Goal: Use online tool/utility: Utilize a website feature to perform a specific function

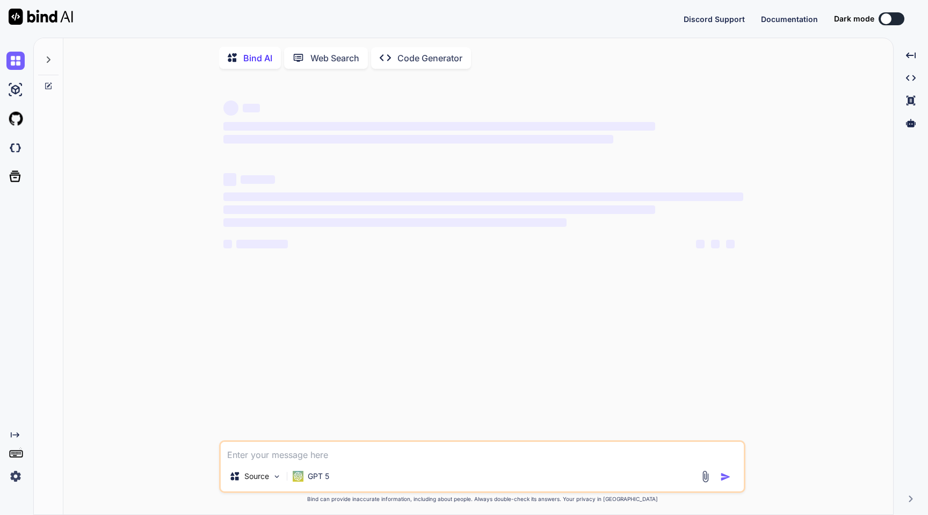
click at [14, 473] on img at bounding box center [15, 476] width 18 height 18
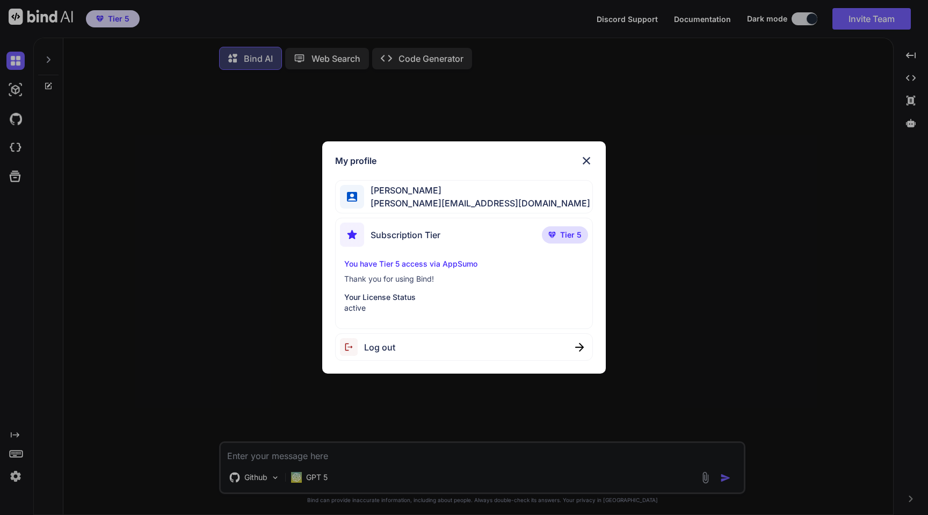
type textarea "x"
click at [237, 159] on div "My profile [PERSON_NAME] [PERSON_NAME][EMAIL_ADDRESS][DOMAIN_NAME] Subscription…" at bounding box center [464, 257] width 928 height 515
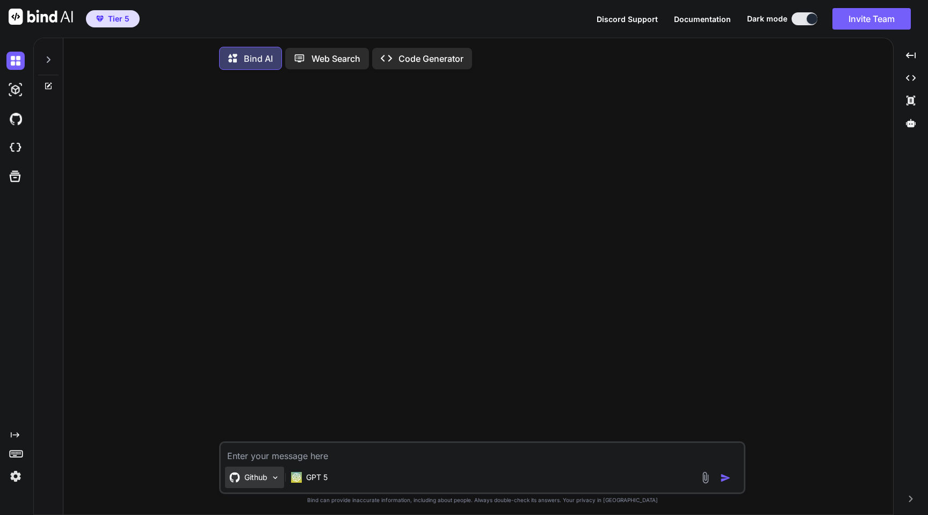
click at [272, 471] on div "Github" at bounding box center [254, 476] width 59 height 21
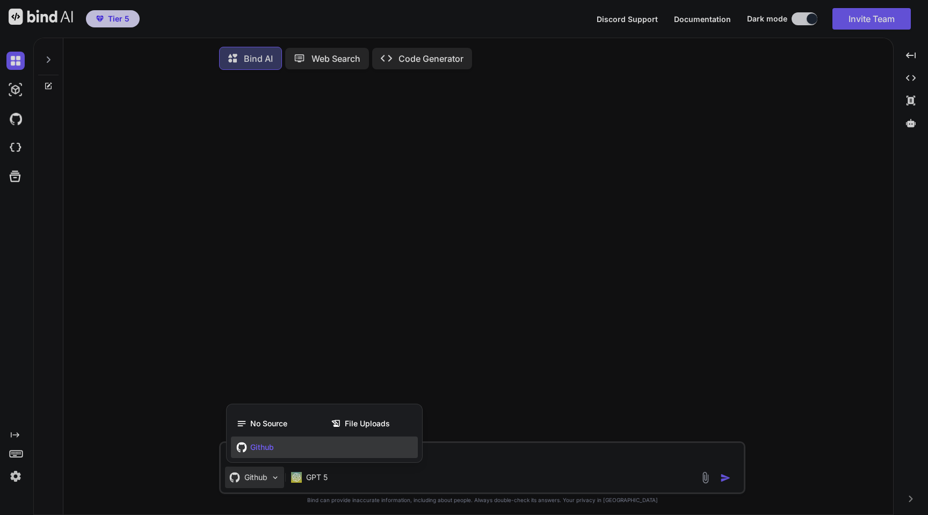
click at [303, 475] on div at bounding box center [464, 257] width 928 height 515
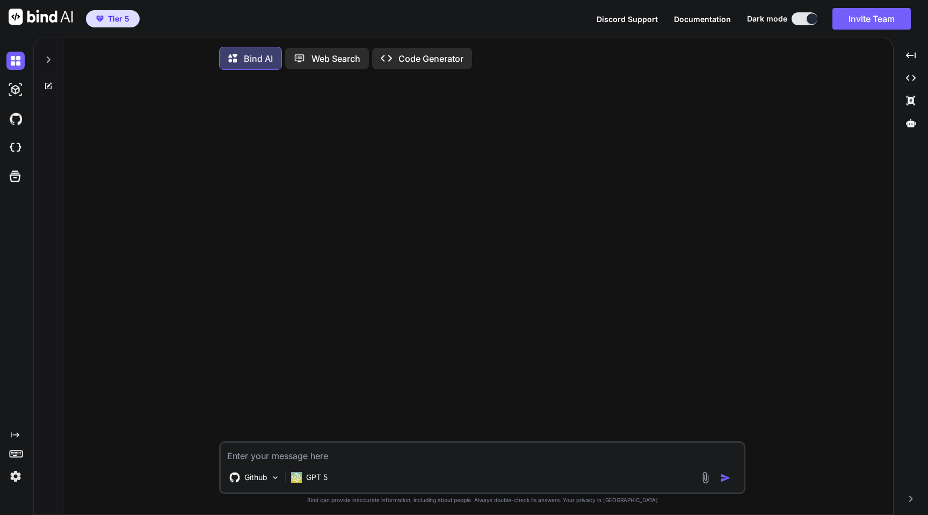
click at [44, 18] on img at bounding box center [41, 17] width 64 height 16
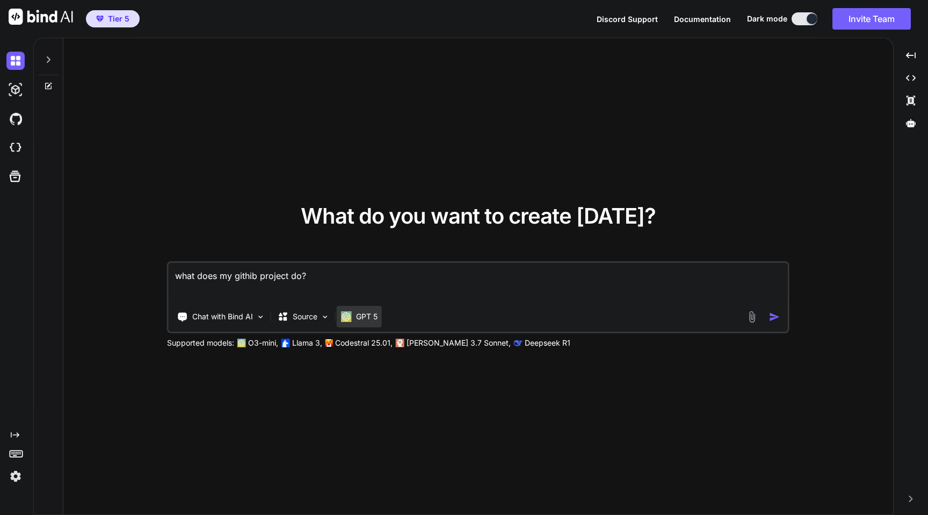
click at [359, 314] on p "GPT 5" at bounding box center [366, 316] width 21 height 11
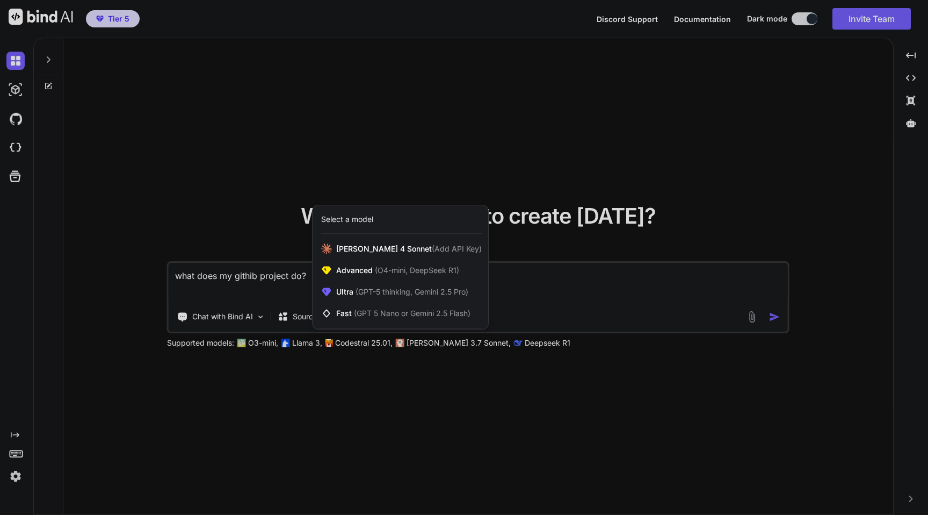
click at [513, 408] on div at bounding box center [464, 257] width 928 height 515
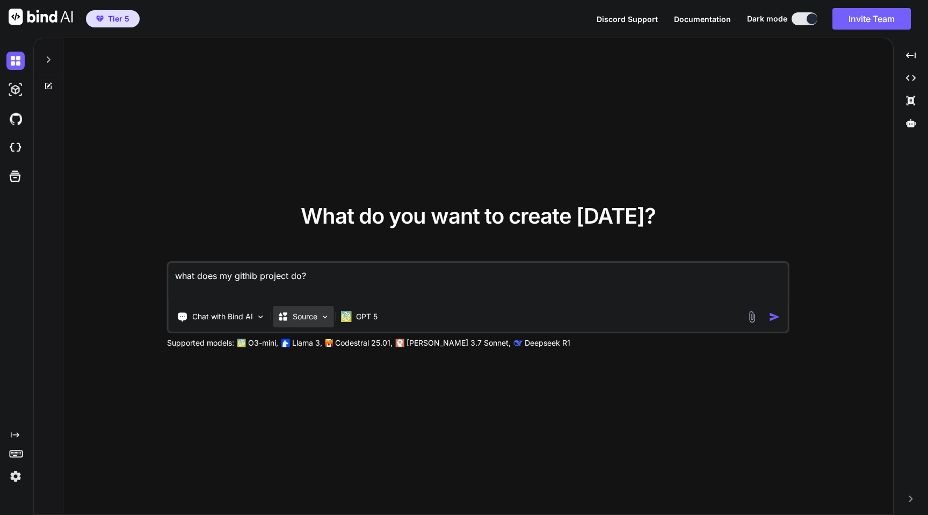
click at [322, 322] on div "Source" at bounding box center [303, 316] width 61 height 21
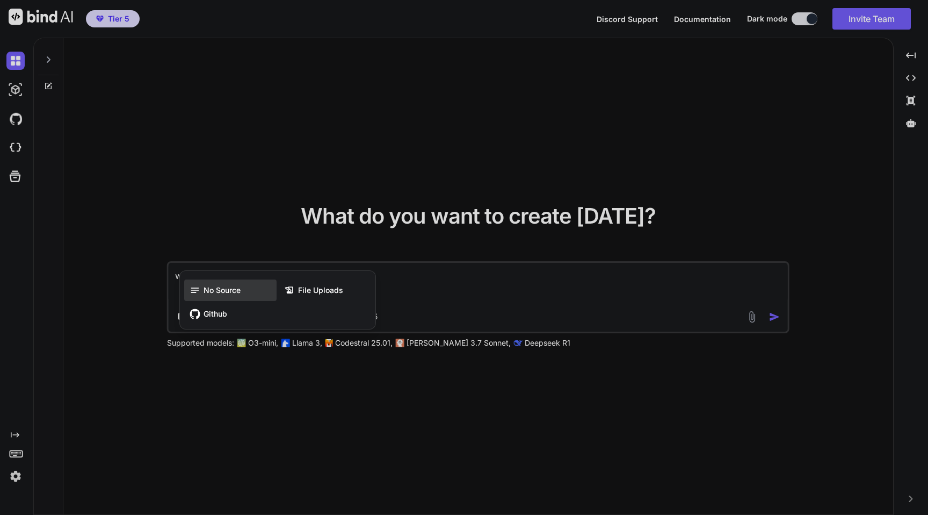
click at [228, 292] on span "No Source" at bounding box center [222, 290] width 37 height 11
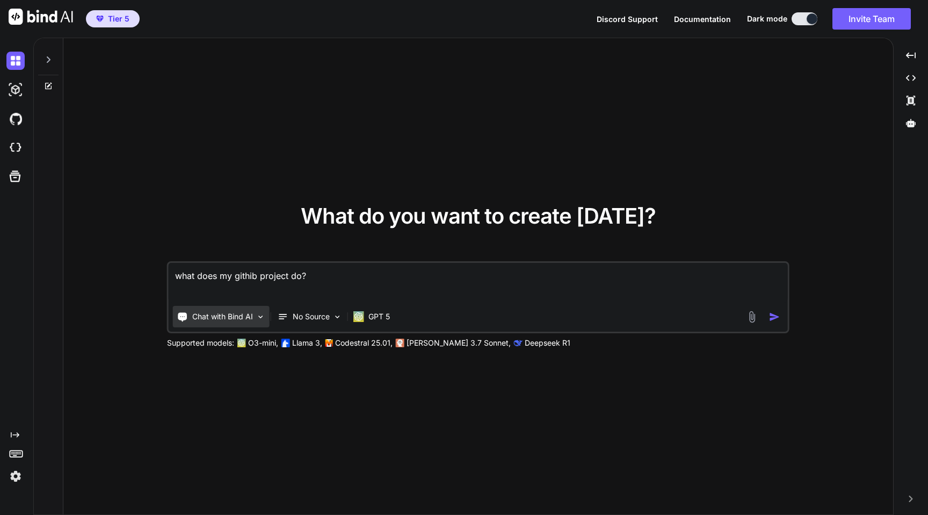
click at [227, 316] on p "Chat with Bind AI" at bounding box center [222, 316] width 61 height 11
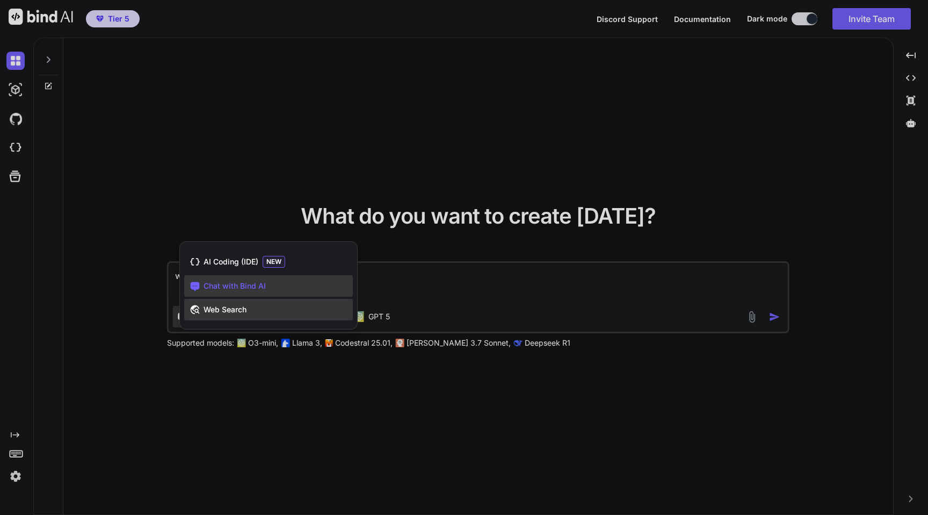
click at [231, 305] on span "Web Search" at bounding box center [225, 309] width 43 height 11
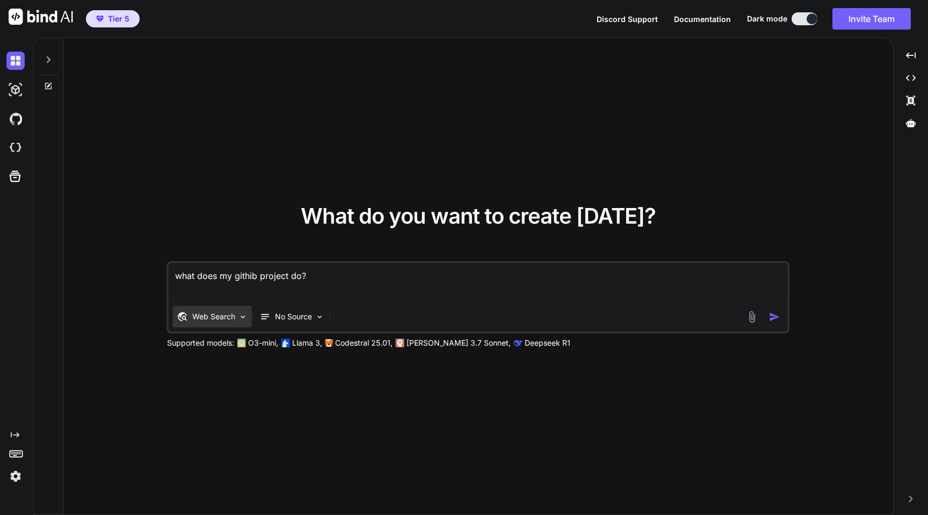
click at [245, 311] on div "Web Search" at bounding box center [212, 316] width 79 height 21
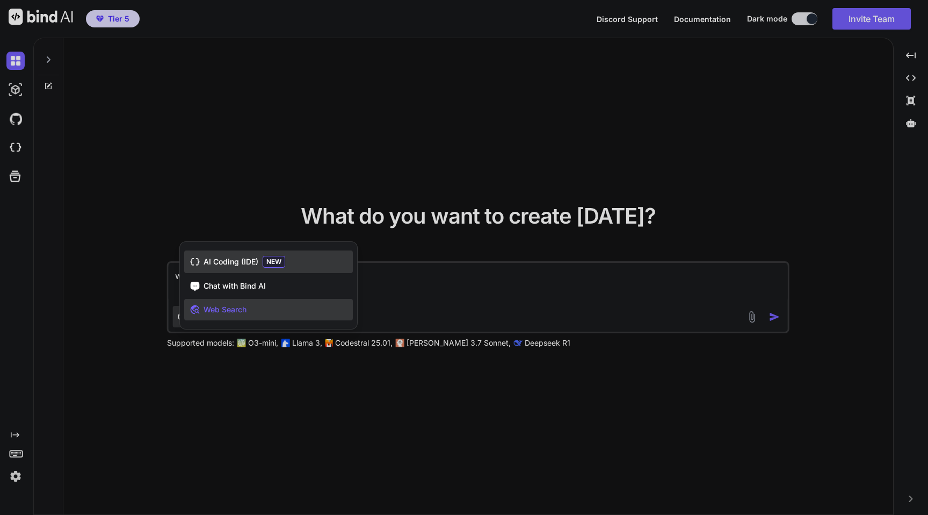
click at [233, 260] on span "AI Coding (IDE)" at bounding box center [231, 261] width 55 height 11
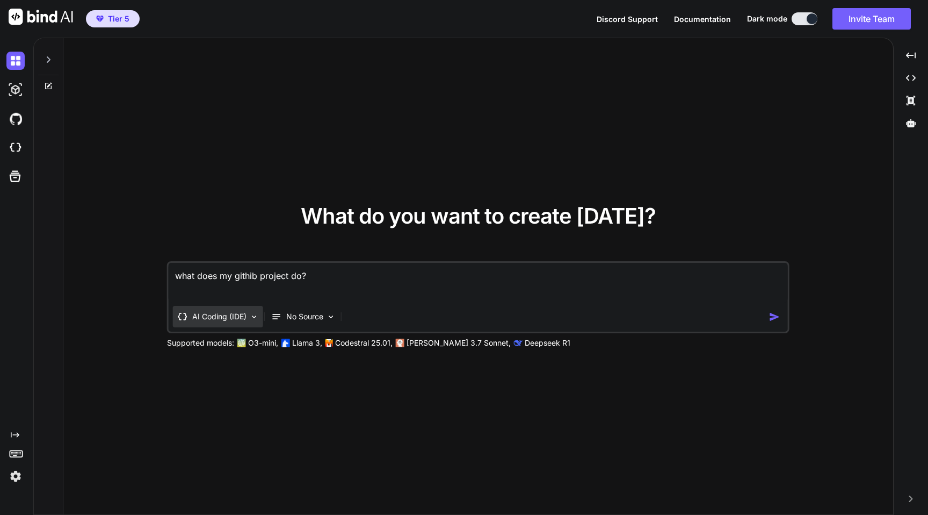
click at [236, 317] on p "AI Coding (IDE)" at bounding box center [219, 316] width 54 height 11
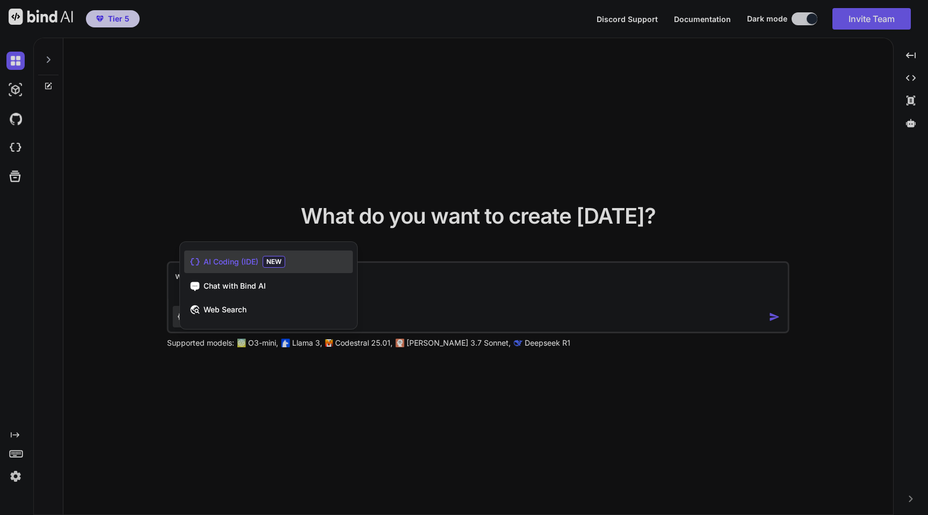
click at [231, 223] on div at bounding box center [464, 257] width 928 height 515
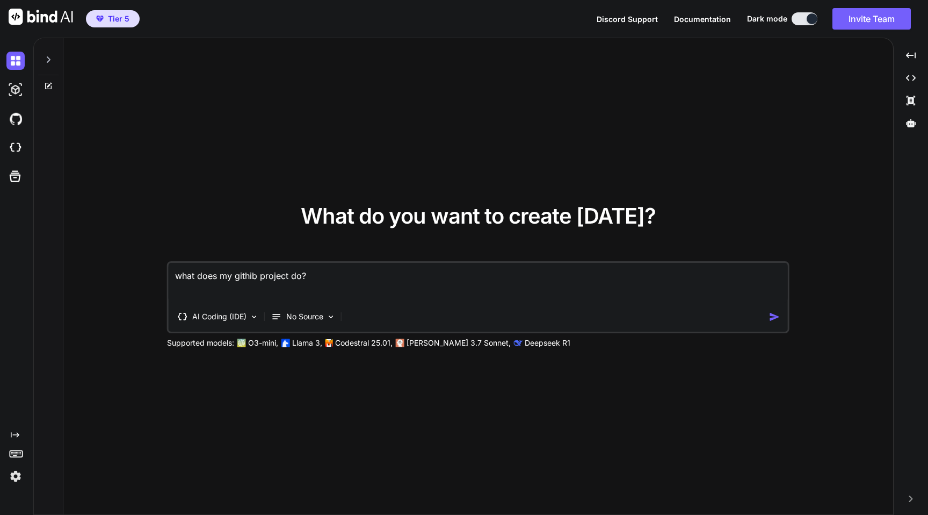
click at [234, 278] on textarea "what does my githib project do?" at bounding box center [478, 283] width 619 height 40
type textarea "create me simple hello world page in next js"
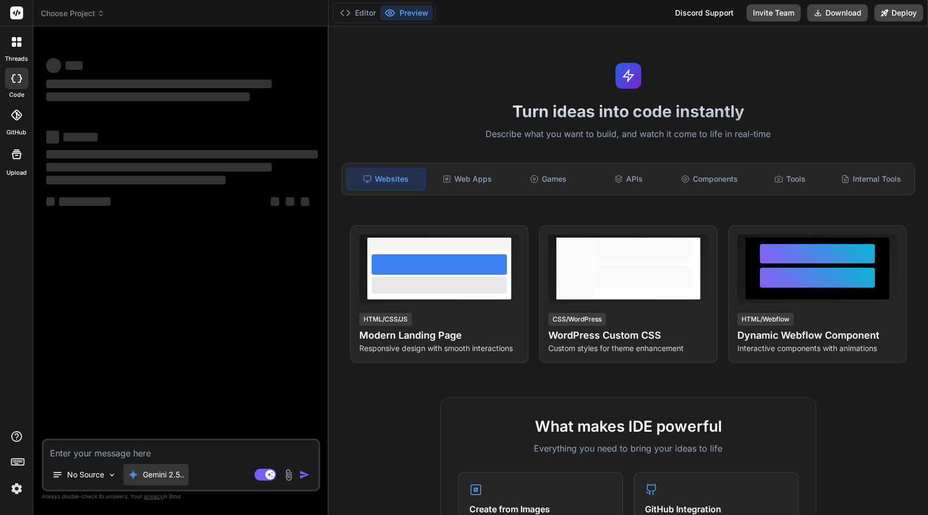
click at [154, 476] on p "Gemini 2.5.." at bounding box center [163, 474] width 41 height 11
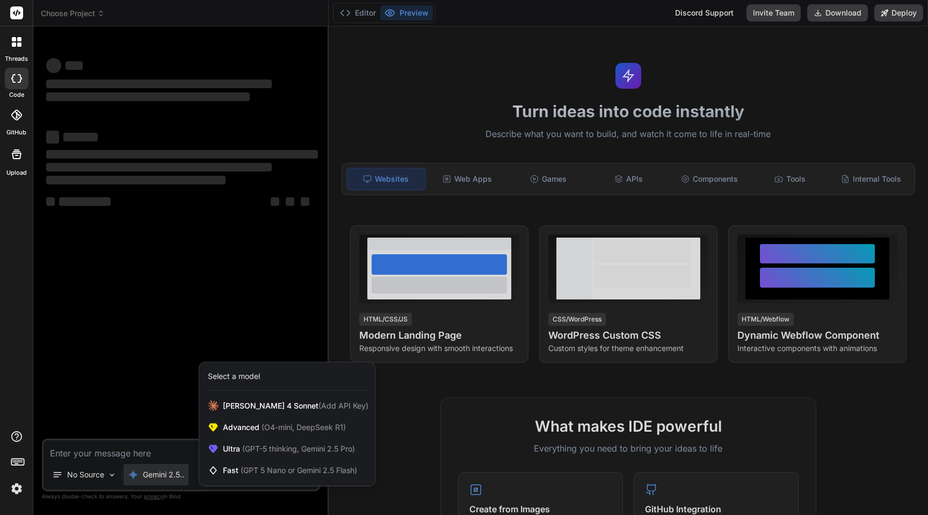
click at [167, 387] on div at bounding box center [464, 257] width 928 height 515
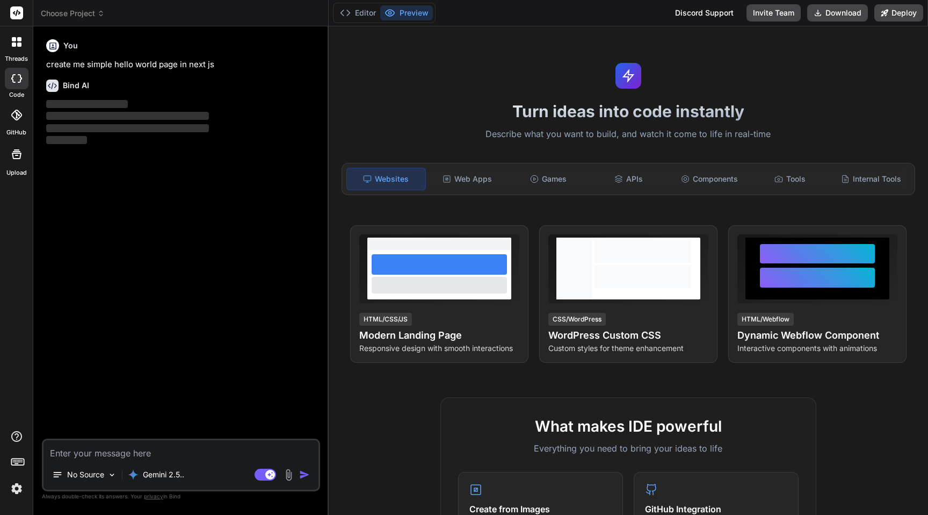
click at [13, 117] on icon at bounding box center [16, 115] width 11 height 11
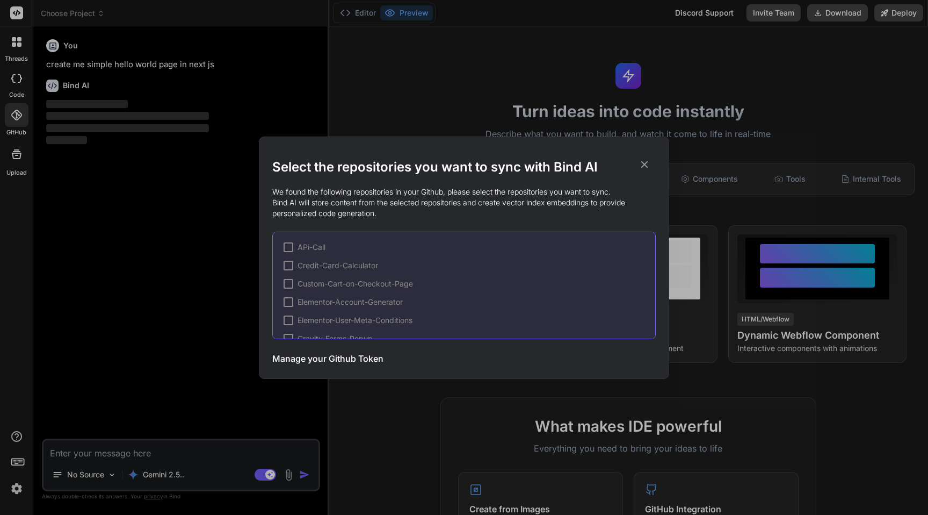
scroll to position [126, 0]
click at [234, 212] on div "Select the repositories you want to sync with Bind AI We found the following re…" at bounding box center [464, 257] width 928 height 515
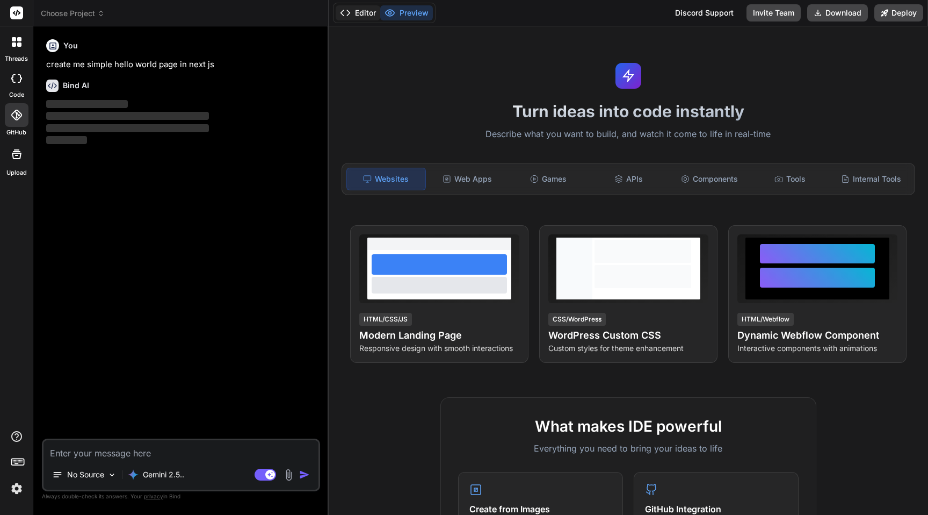
click at [364, 12] on button "Editor" at bounding box center [358, 12] width 45 height 15
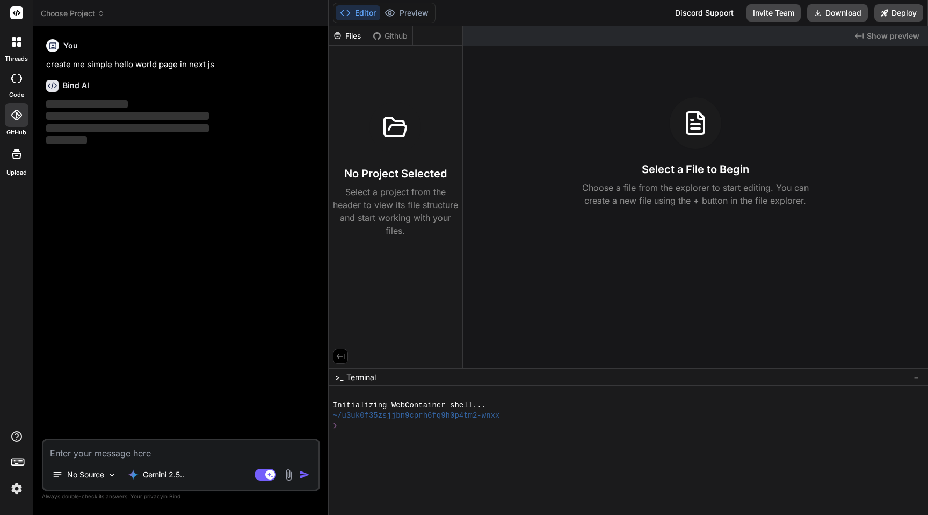
click at [393, 40] on div "Github" at bounding box center [390, 36] width 44 height 11
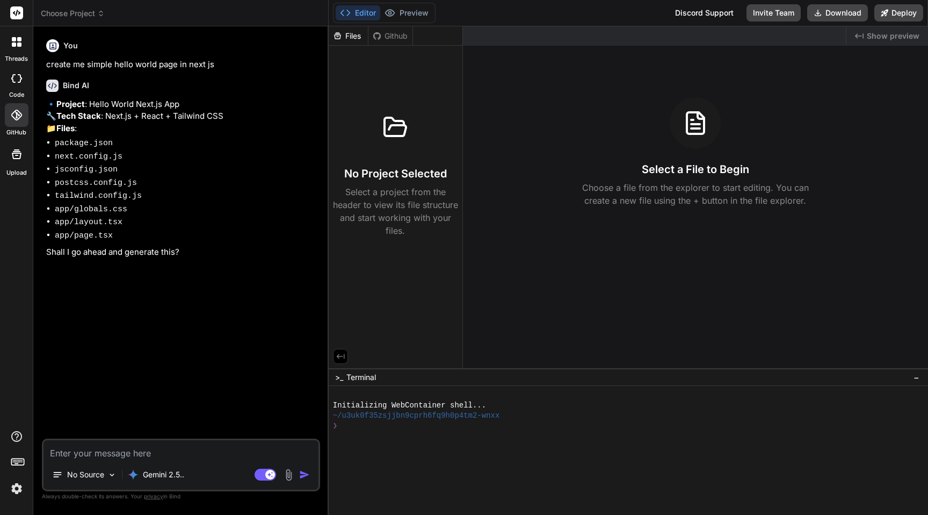
type textarea "x"
click at [14, 22] on div at bounding box center [16, 13] width 33 height 26
click at [12, 17] on rect at bounding box center [16, 12] width 13 height 13
click at [16, 11] on rect at bounding box center [16, 12] width 13 height 13
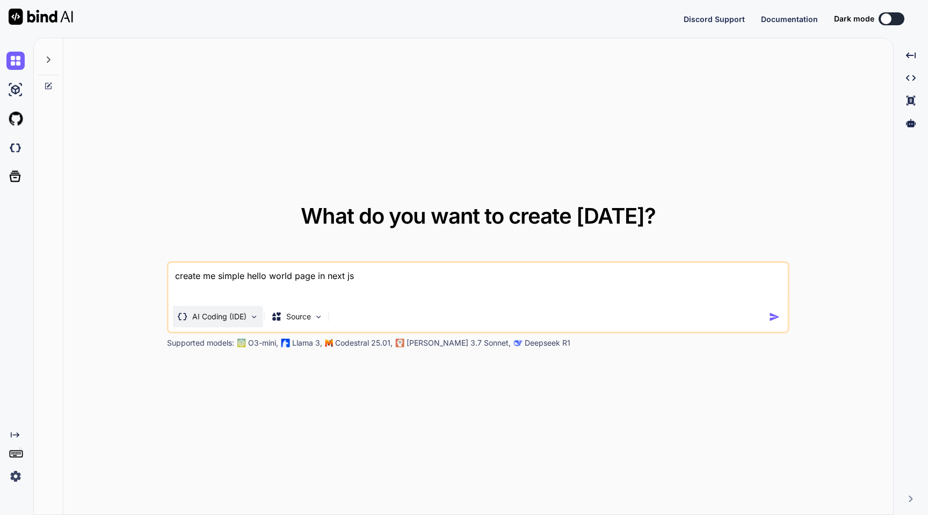
type textarea "x"
